Goal: Information Seeking & Learning: Learn about a topic

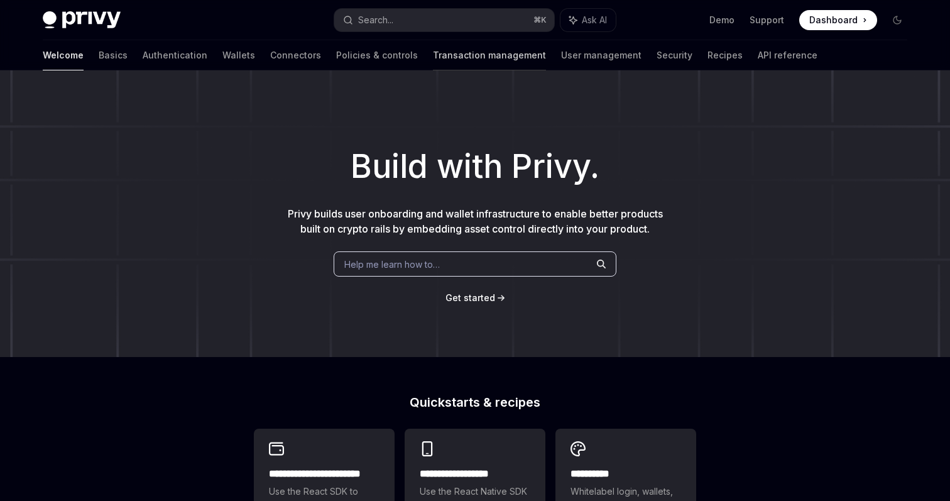
click at [433, 57] on link "Transaction management" at bounding box center [489, 55] width 113 height 30
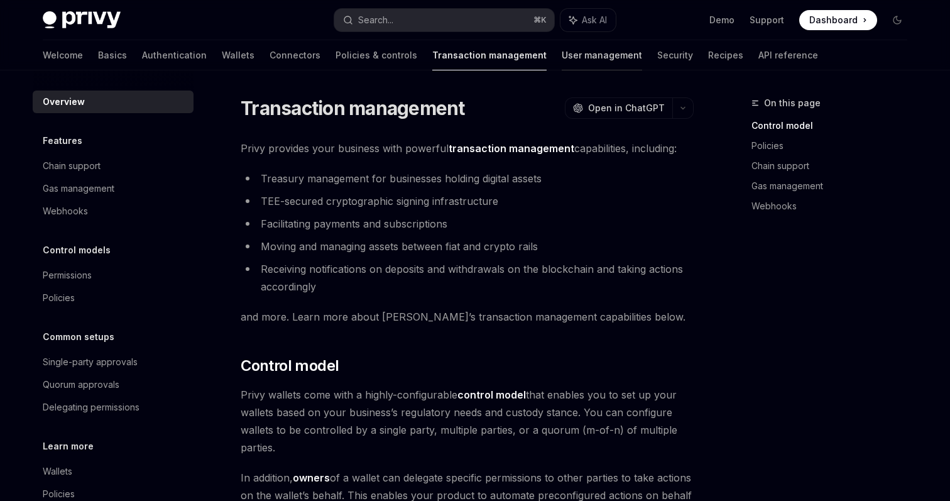
click at [562, 58] on link "User management" at bounding box center [602, 55] width 80 height 30
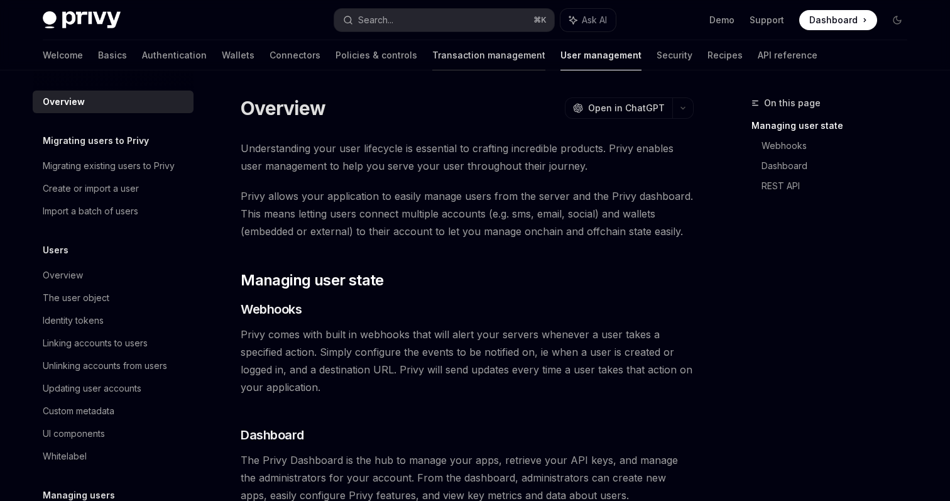
click at [432, 57] on link "Transaction management" at bounding box center [488, 55] width 113 height 30
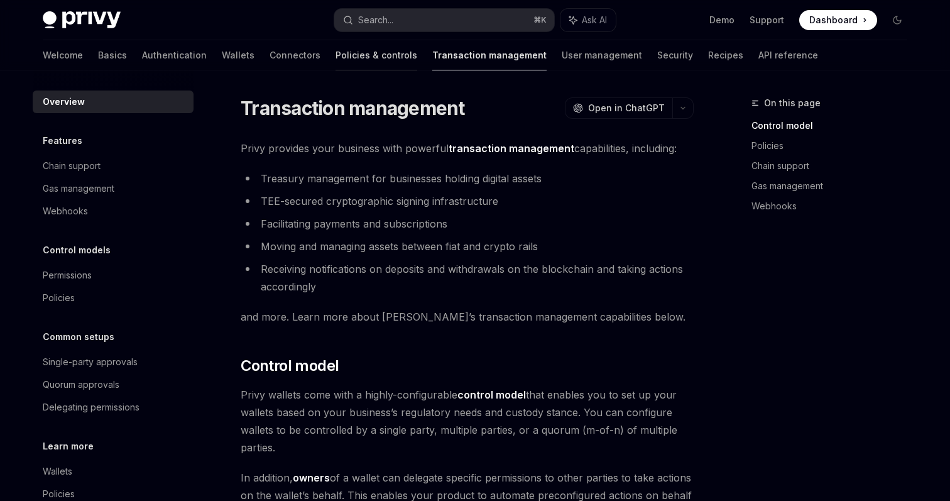
click at [336, 62] on link "Policies & controls" at bounding box center [377, 55] width 82 height 30
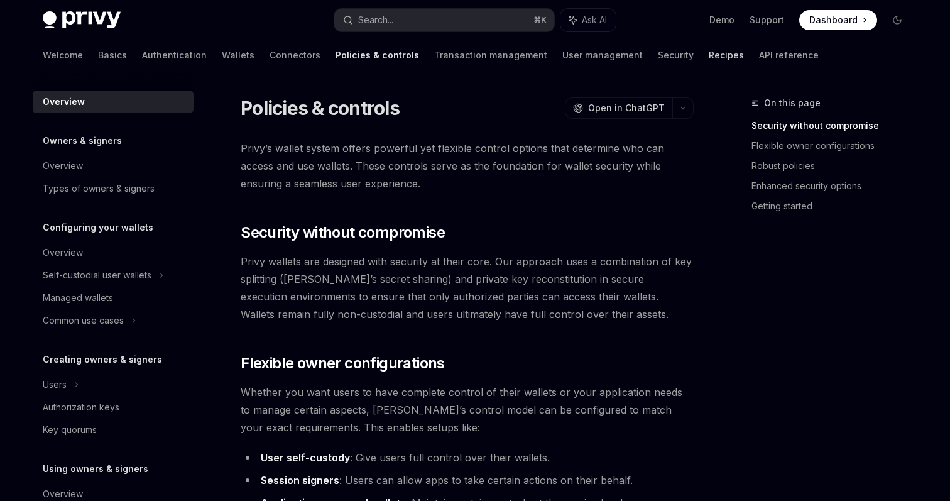
click at [709, 57] on link "Recipes" at bounding box center [726, 55] width 35 height 30
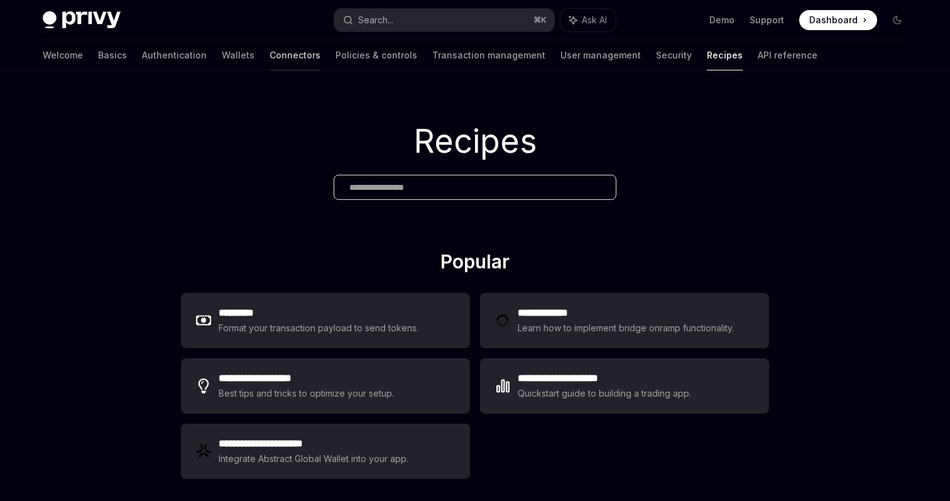
click at [270, 56] on link "Connectors" at bounding box center [295, 55] width 51 height 30
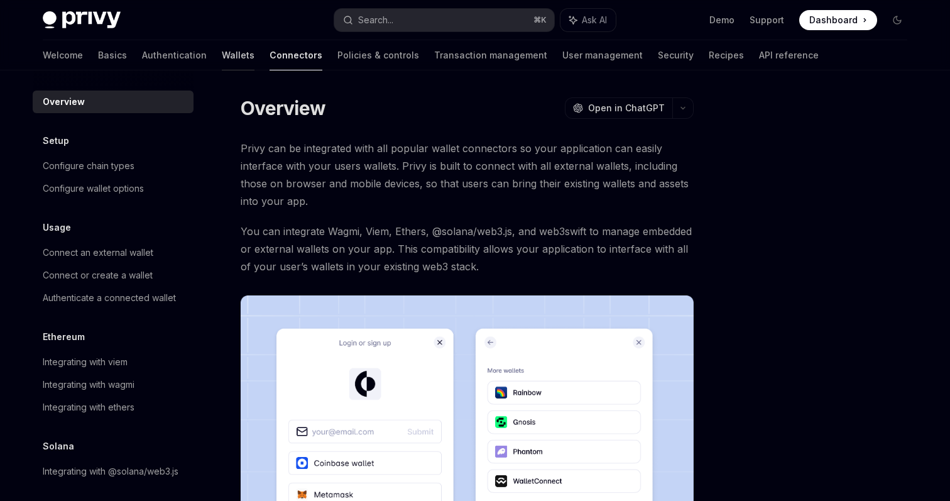
click at [222, 56] on link "Wallets" at bounding box center [238, 55] width 33 height 30
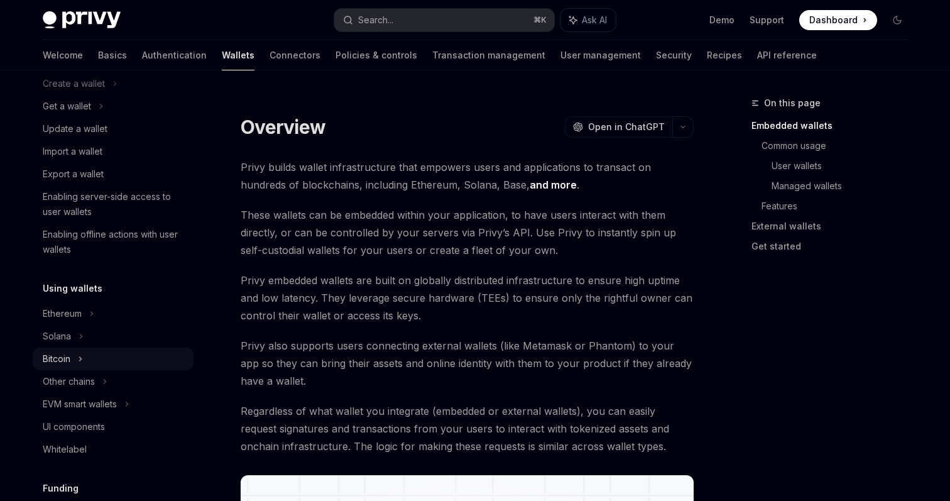
scroll to position [116, 0]
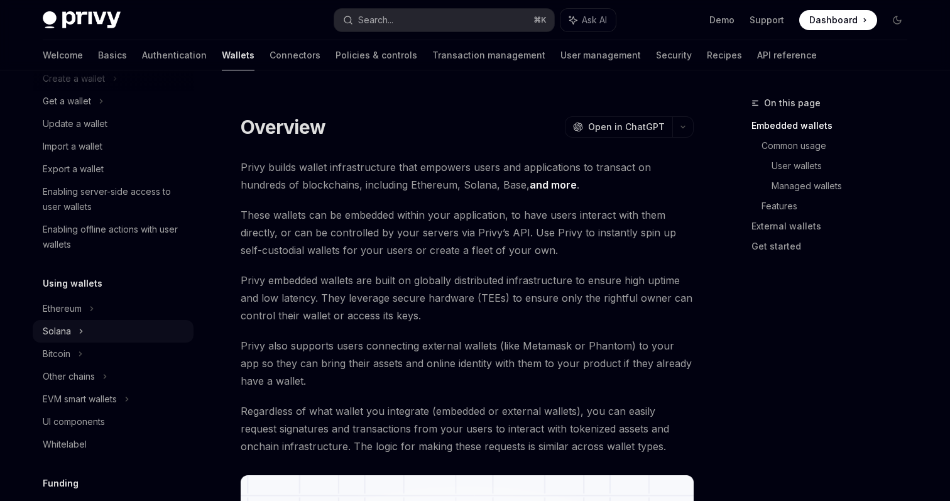
click at [99, 109] on icon at bounding box center [101, 101] width 5 height 15
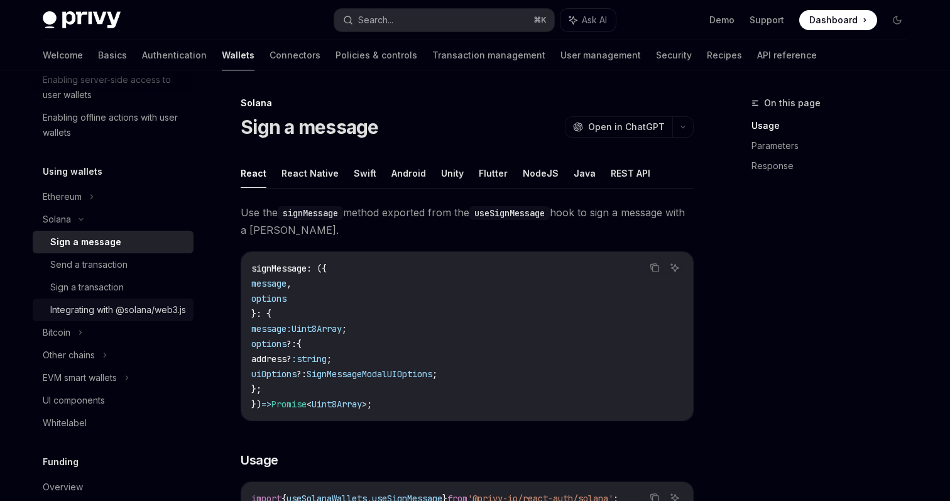
scroll to position [248, 0]
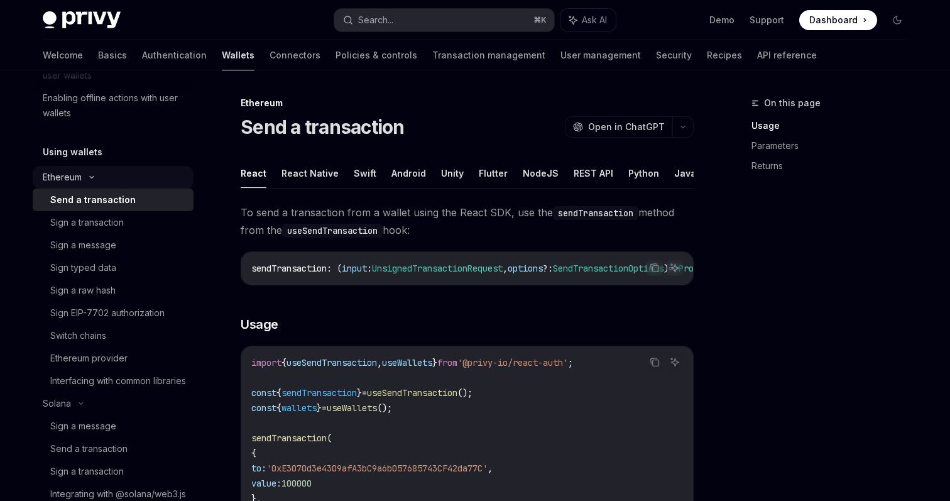
click at [94, 178] on icon at bounding box center [91, 177] width 15 height 5
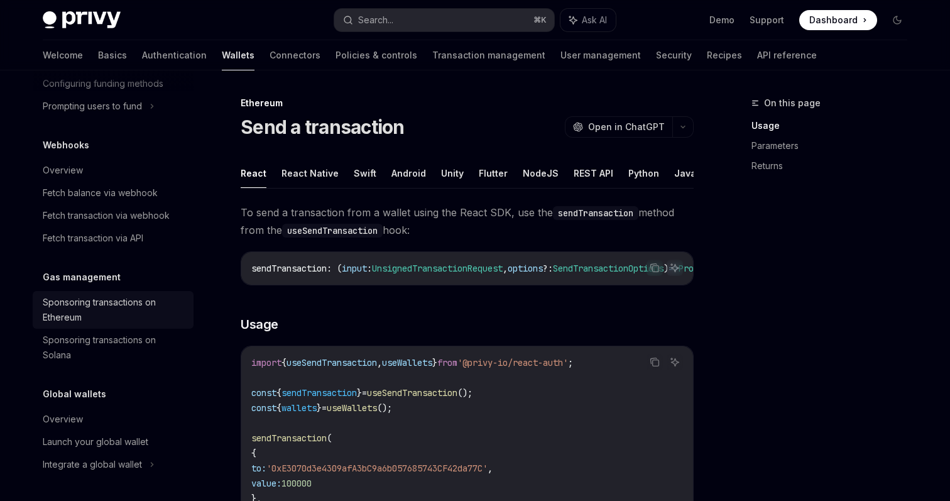
scroll to position [692, 0]
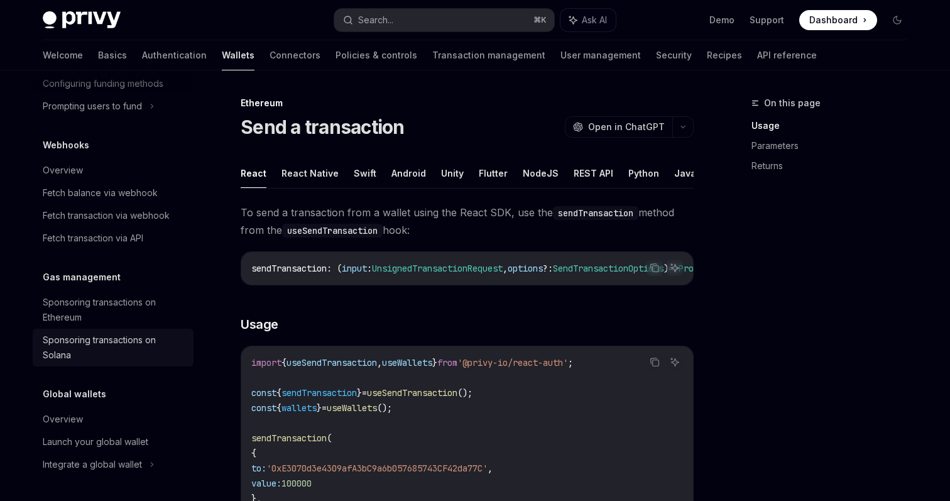
click at [130, 356] on div "Sponsoring transactions on Solana" at bounding box center [114, 347] width 143 height 30
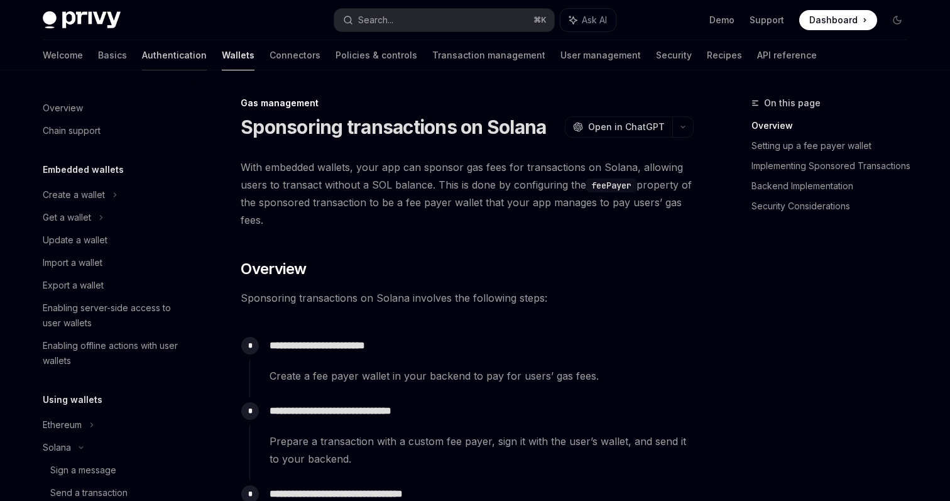
click at [142, 58] on link "Authentication" at bounding box center [174, 55] width 65 height 30
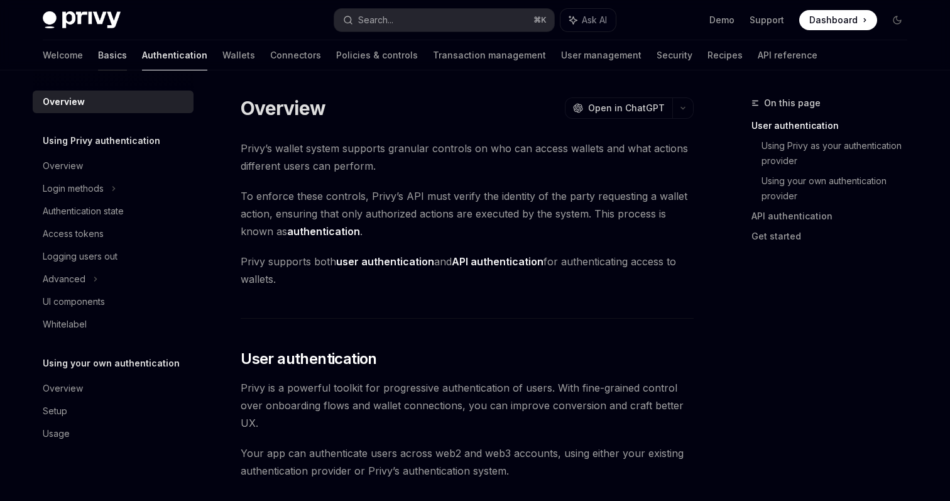
click at [98, 52] on link "Basics" at bounding box center [112, 55] width 29 height 30
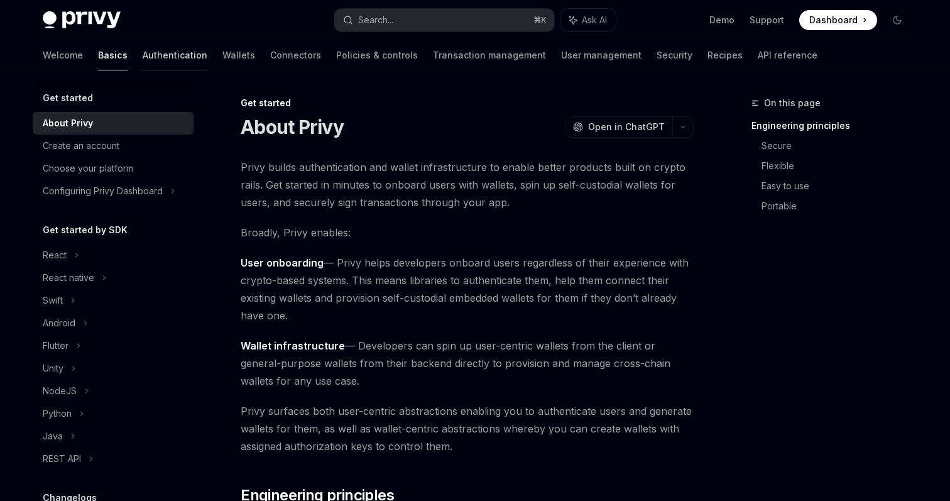
click at [143, 55] on link "Authentication" at bounding box center [175, 55] width 65 height 30
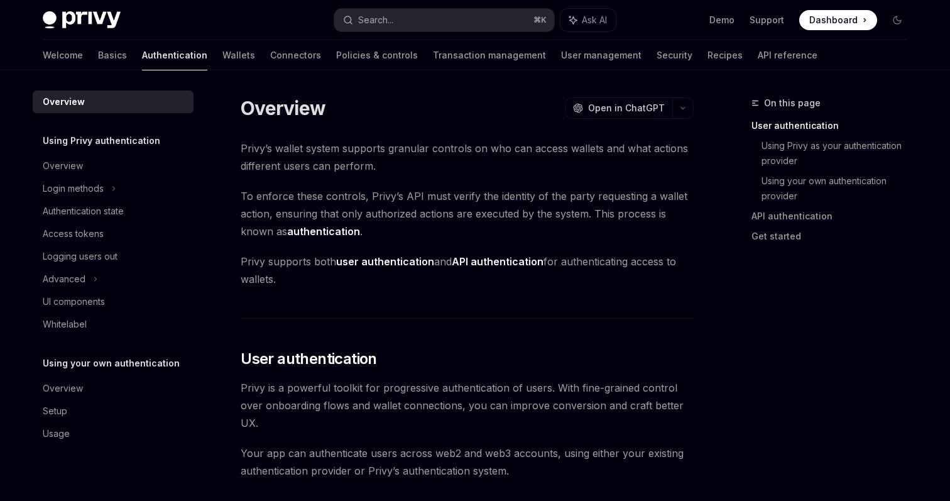
click at [90, 16] on img at bounding box center [82, 20] width 78 height 18
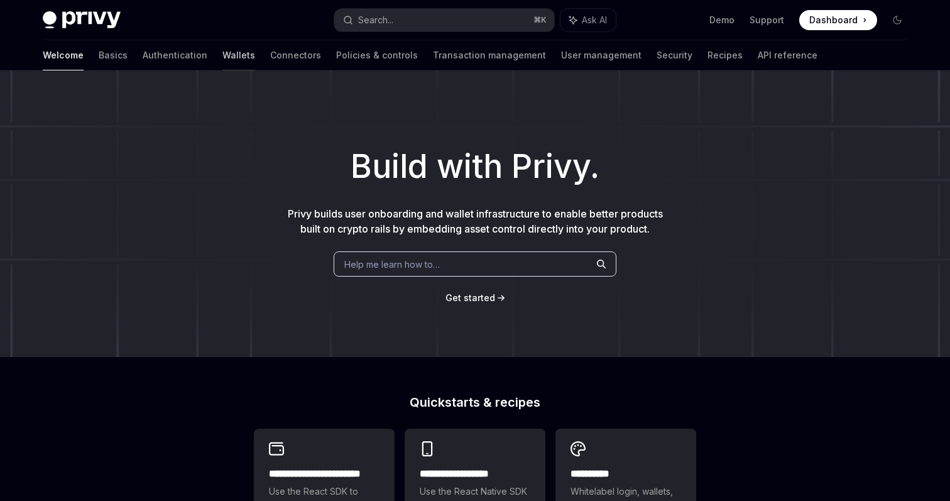
click at [222, 55] on link "Wallets" at bounding box center [238, 55] width 33 height 30
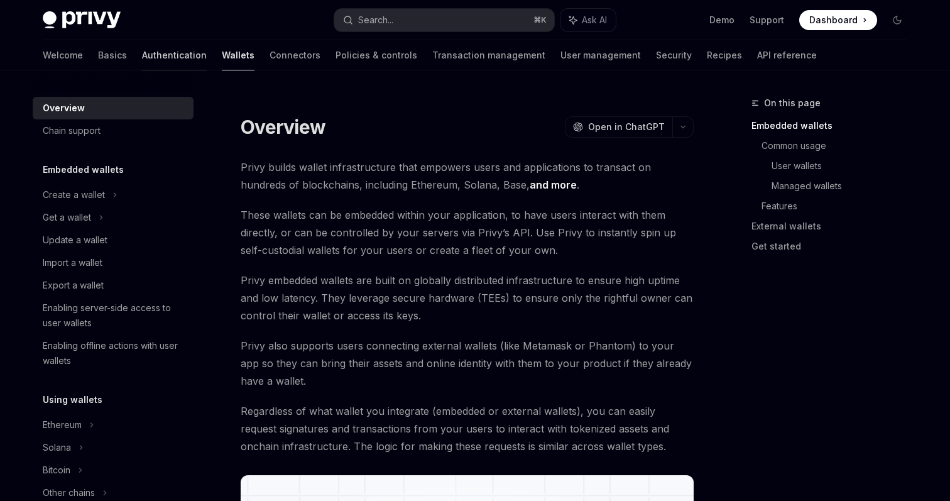
click at [142, 57] on link "Authentication" at bounding box center [174, 55] width 65 height 30
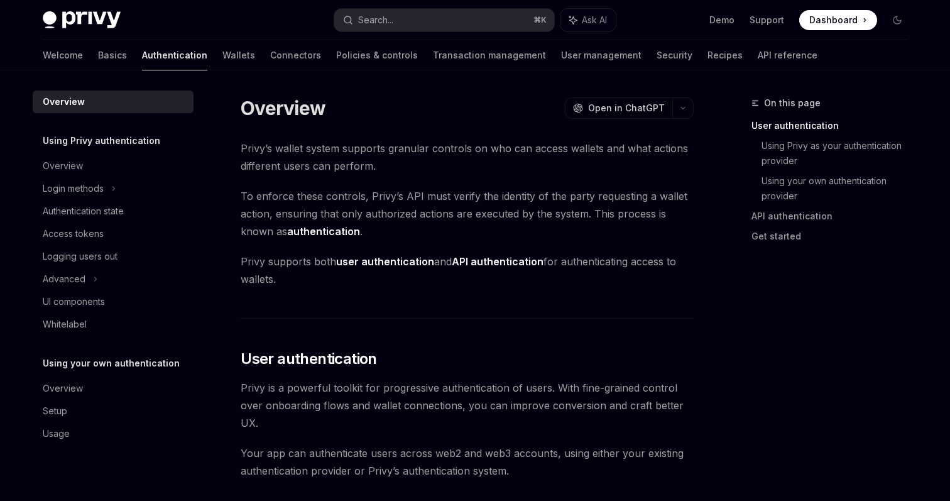
click at [85, 13] on img at bounding box center [82, 20] width 78 height 18
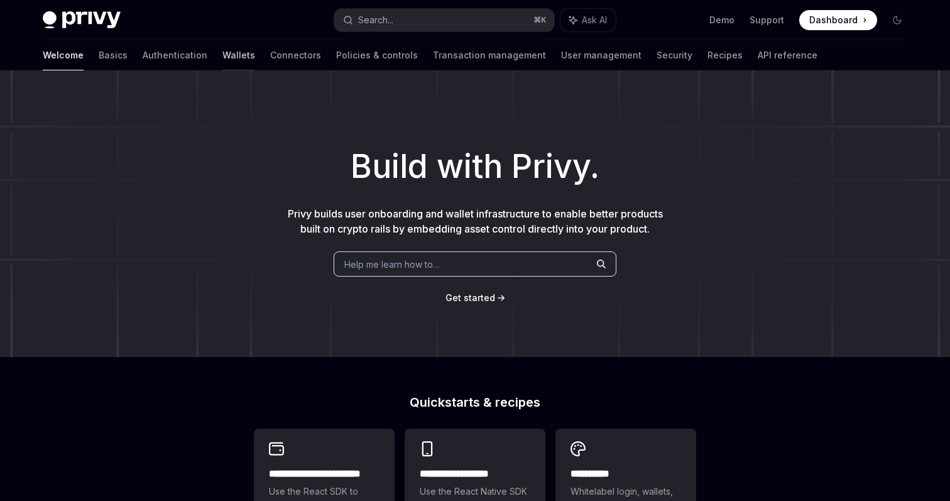
click at [222, 59] on link "Wallets" at bounding box center [238, 55] width 33 height 30
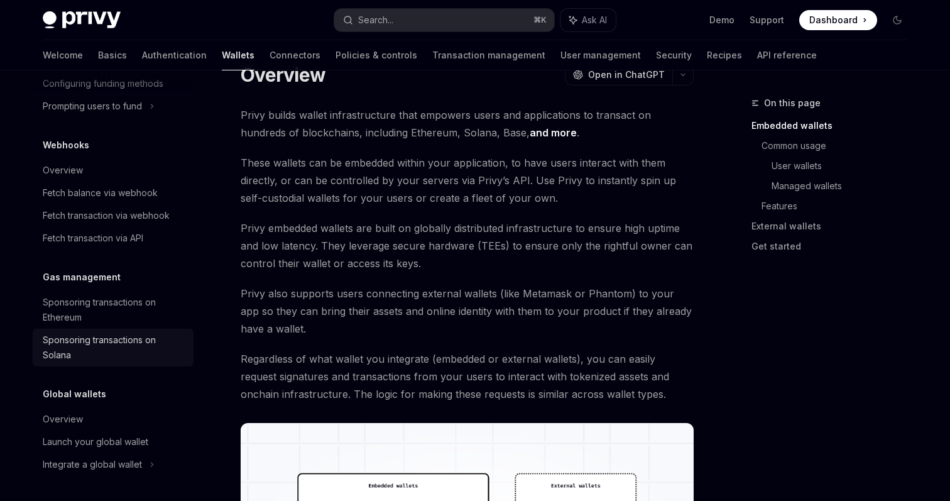
scroll to position [73, 0]
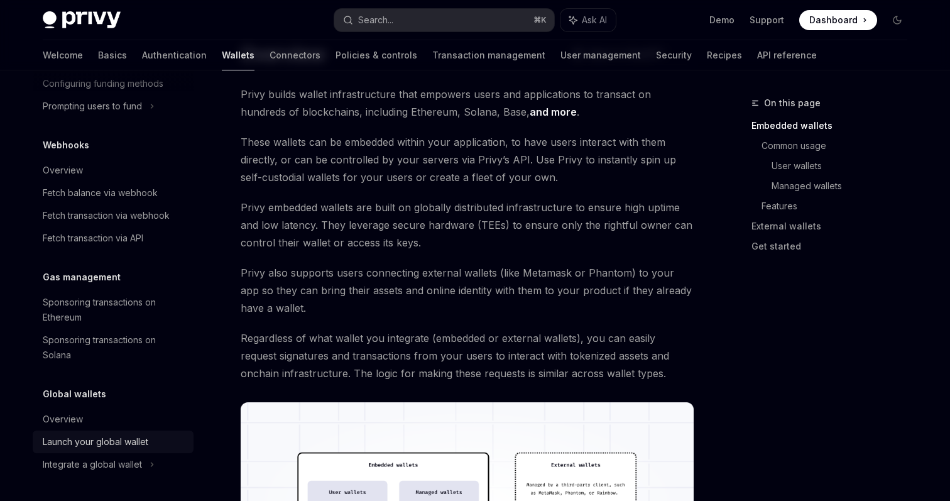
click at [123, 437] on div "Launch your global wallet" at bounding box center [96, 441] width 106 height 15
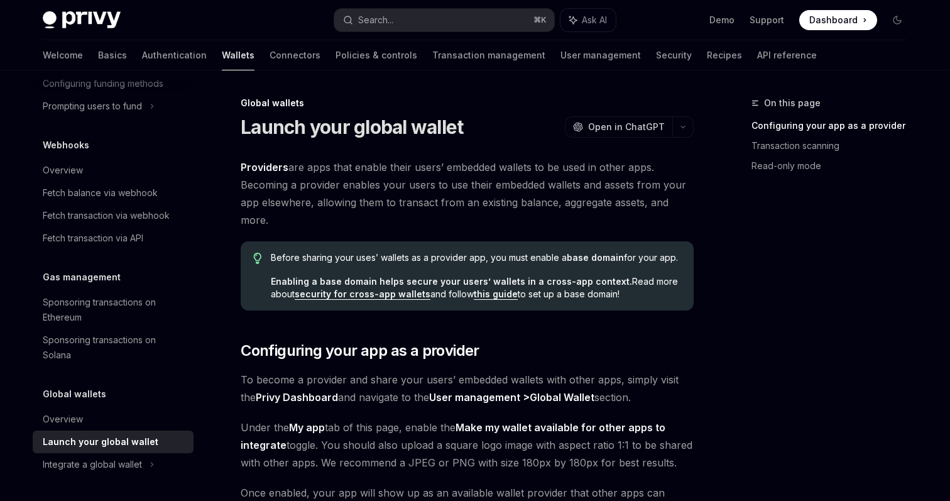
click at [107, 23] on img at bounding box center [82, 20] width 78 height 18
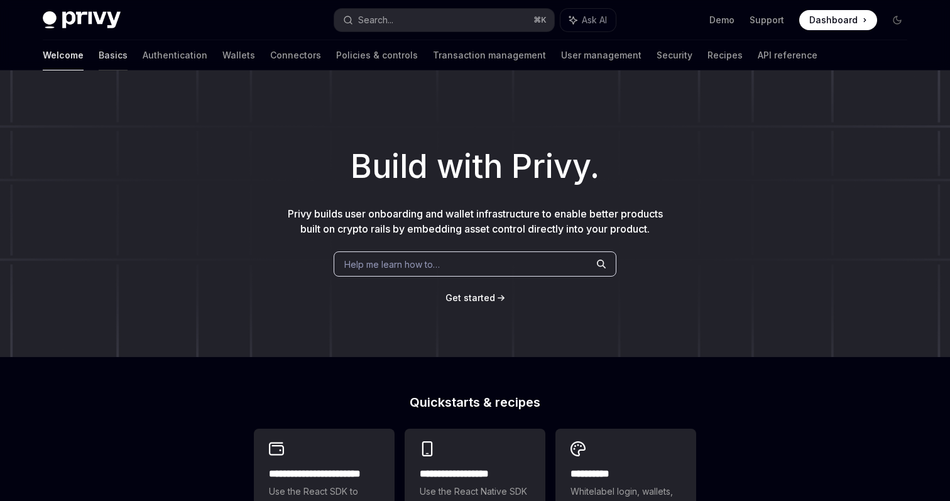
click at [99, 58] on link "Basics" at bounding box center [113, 55] width 29 height 30
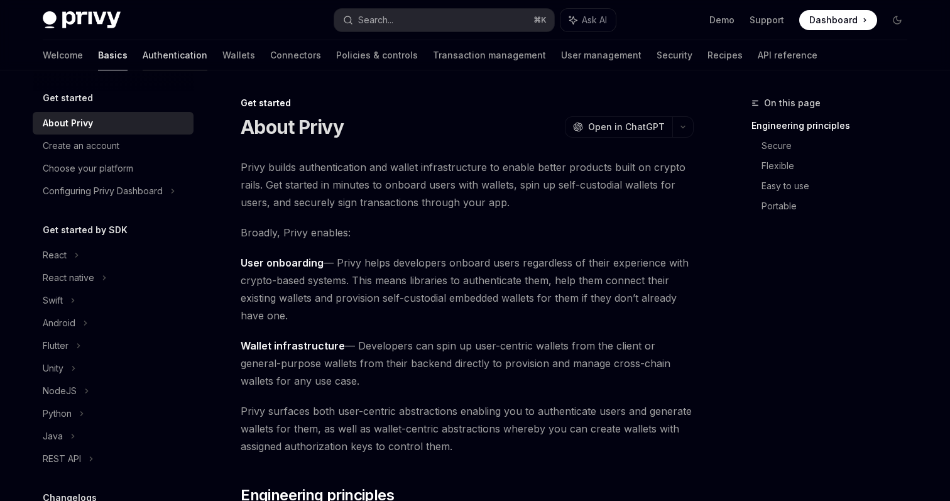
click at [143, 57] on link "Authentication" at bounding box center [175, 55] width 65 height 30
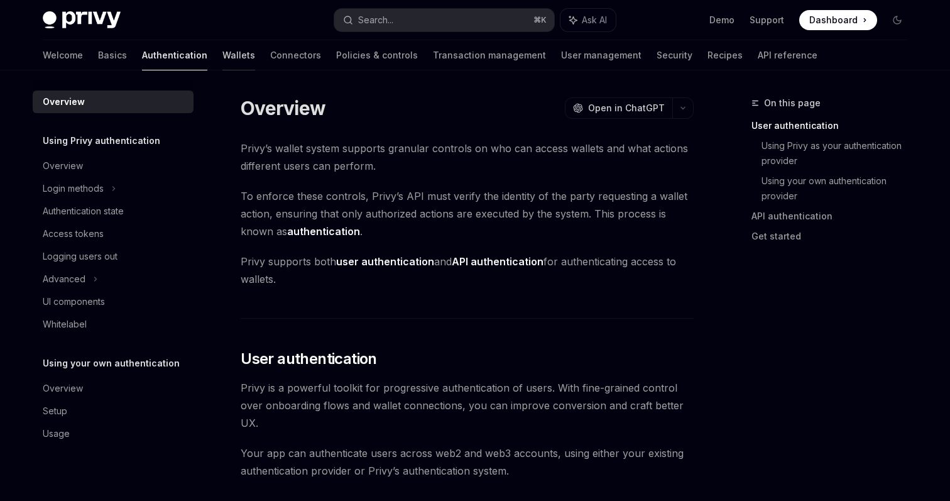
click at [222, 59] on link "Wallets" at bounding box center [238, 55] width 33 height 30
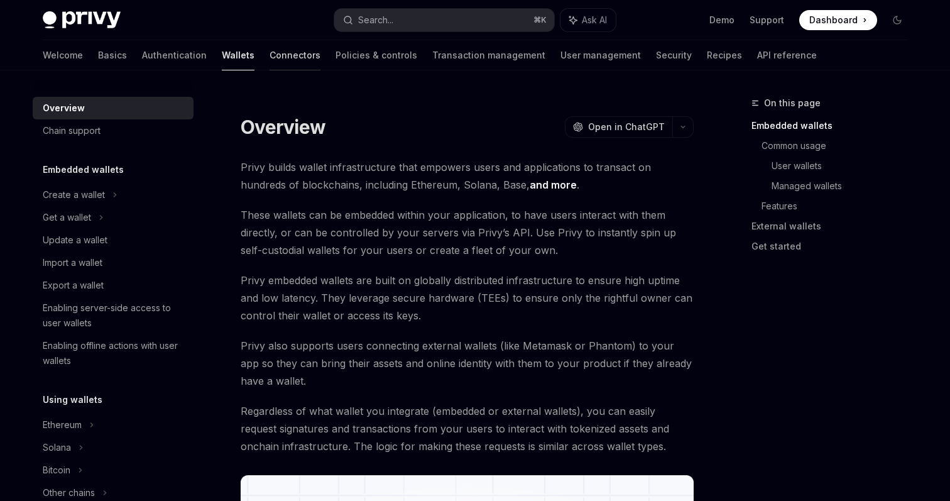
click at [270, 58] on link "Connectors" at bounding box center [295, 55] width 51 height 30
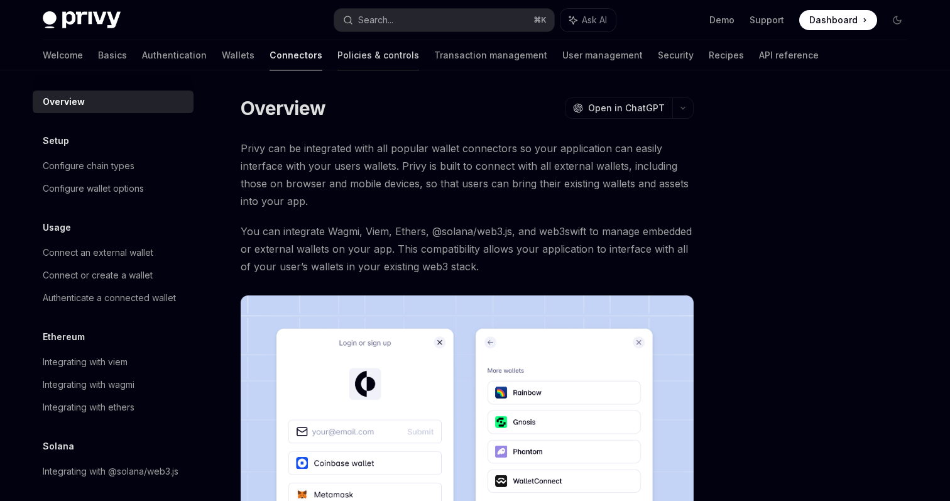
click at [338, 55] on link "Policies & controls" at bounding box center [379, 55] width 82 height 30
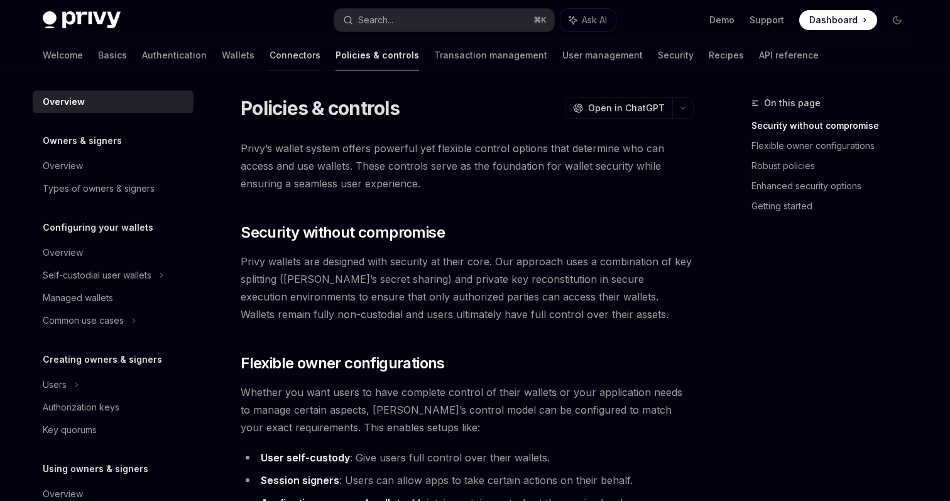
click at [270, 59] on link "Connectors" at bounding box center [295, 55] width 51 height 30
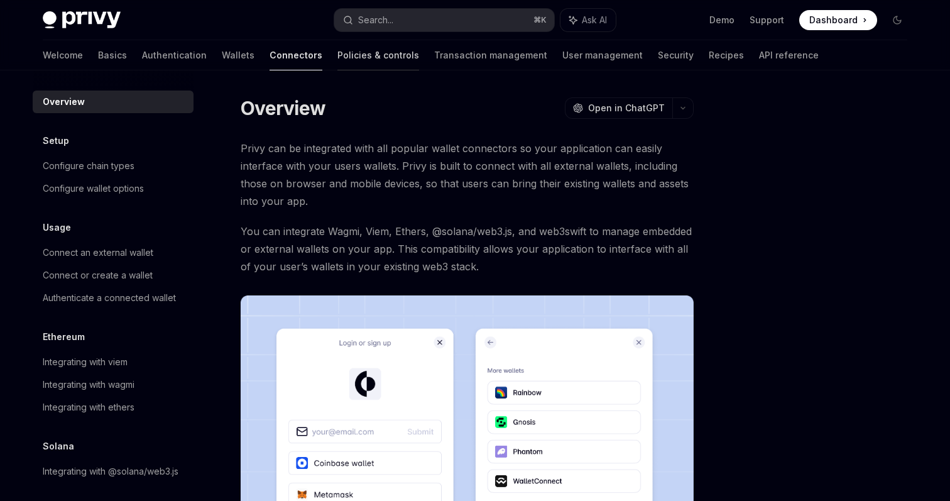
click at [338, 52] on link "Policies & controls" at bounding box center [379, 55] width 82 height 30
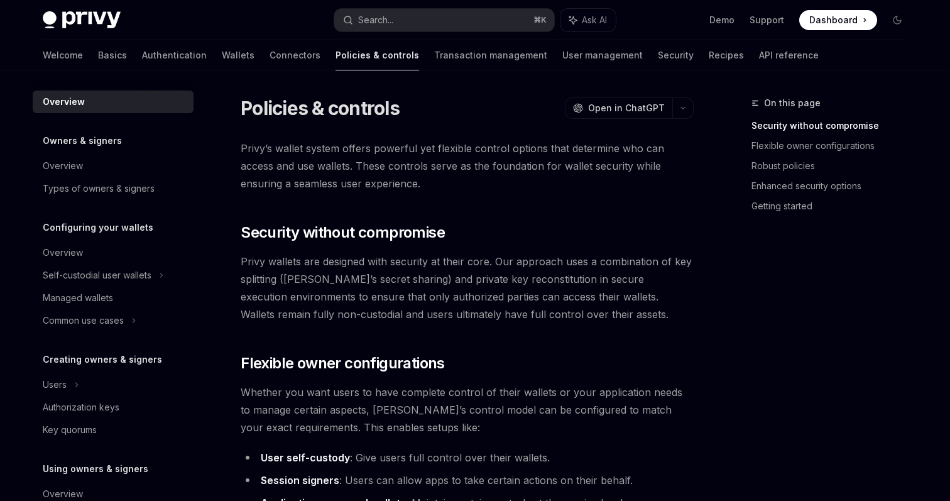
click at [434, 53] on link "Transaction management" at bounding box center [490, 55] width 113 height 30
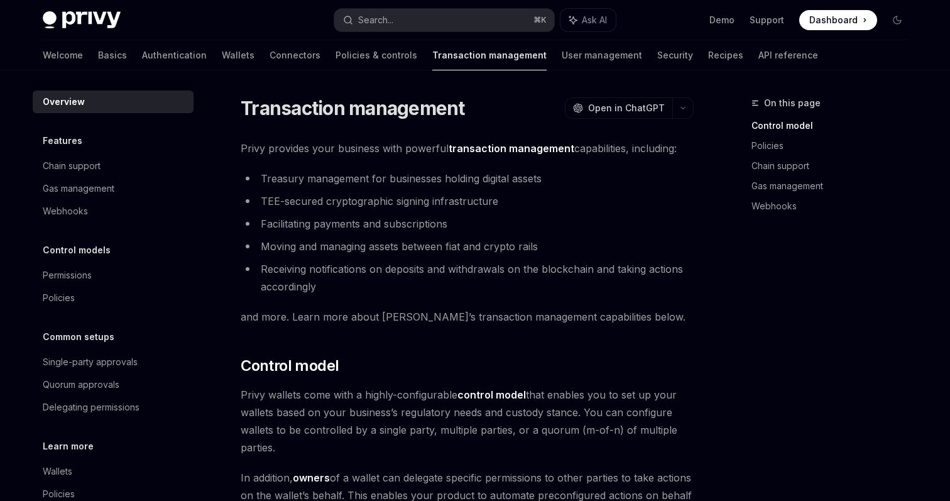
click at [94, 21] on img at bounding box center [82, 20] width 78 height 18
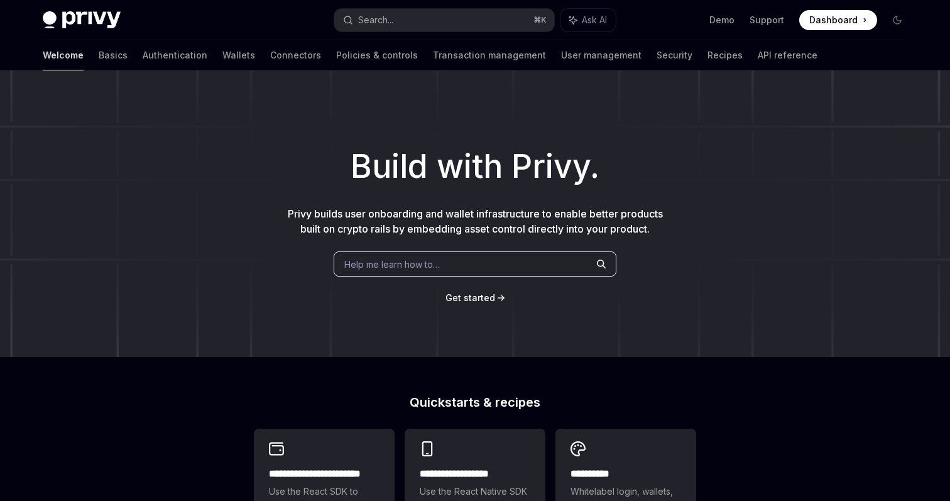
type textarea "*"
click at [838, 23] on span "Dashboard" at bounding box center [834, 20] width 48 height 13
click at [733, 16] on link "Demo" at bounding box center [722, 20] width 25 height 13
click at [840, 18] on span "Dashboard" at bounding box center [834, 20] width 48 height 13
